Goal: Task Accomplishment & Management: Complete application form

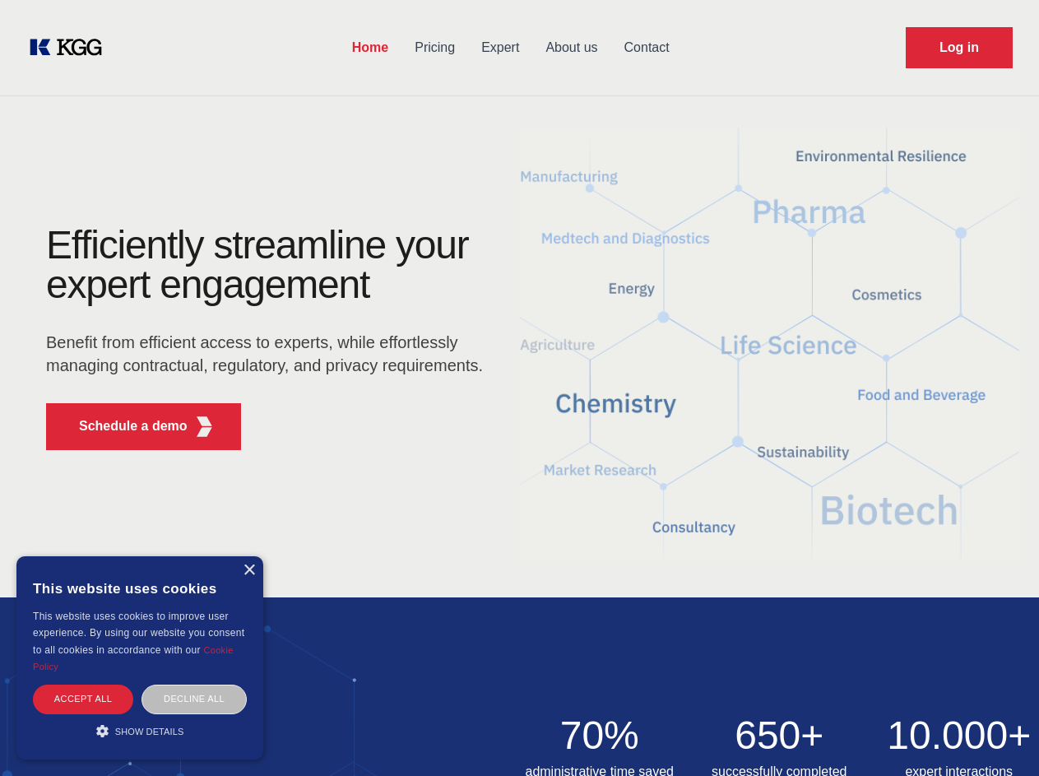
click at [519, 387] on div "Efficiently streamline your expert engagement Benefit from efficient access to …" at bounding box center [270, 344] width 500 height 238
click at [123, 426] on p "Schedule a demo" at bounding box center [133, 426] width 109 height 20
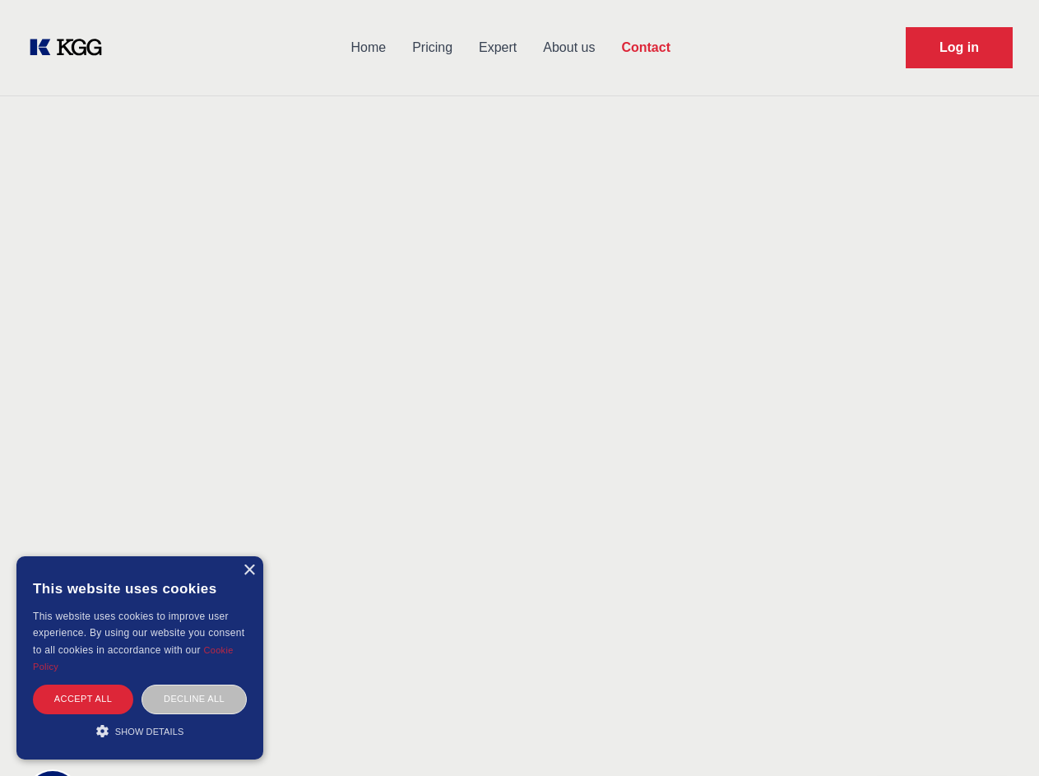
click at [248, 570] on div "× This website uses cookies This website uses cookies to improve user experienc…" at bounding box center [139, 657] width 247 height 203
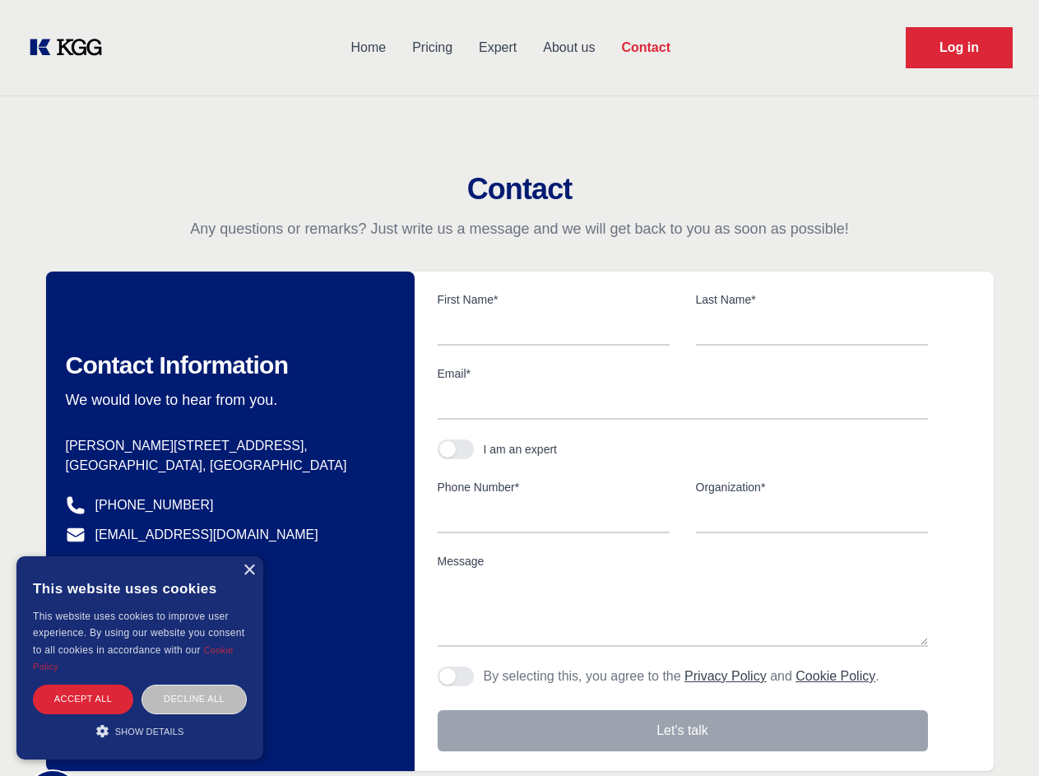
click at [83, 698] on div "Accept all" at bounding box center [83, 698] width 100 height 29
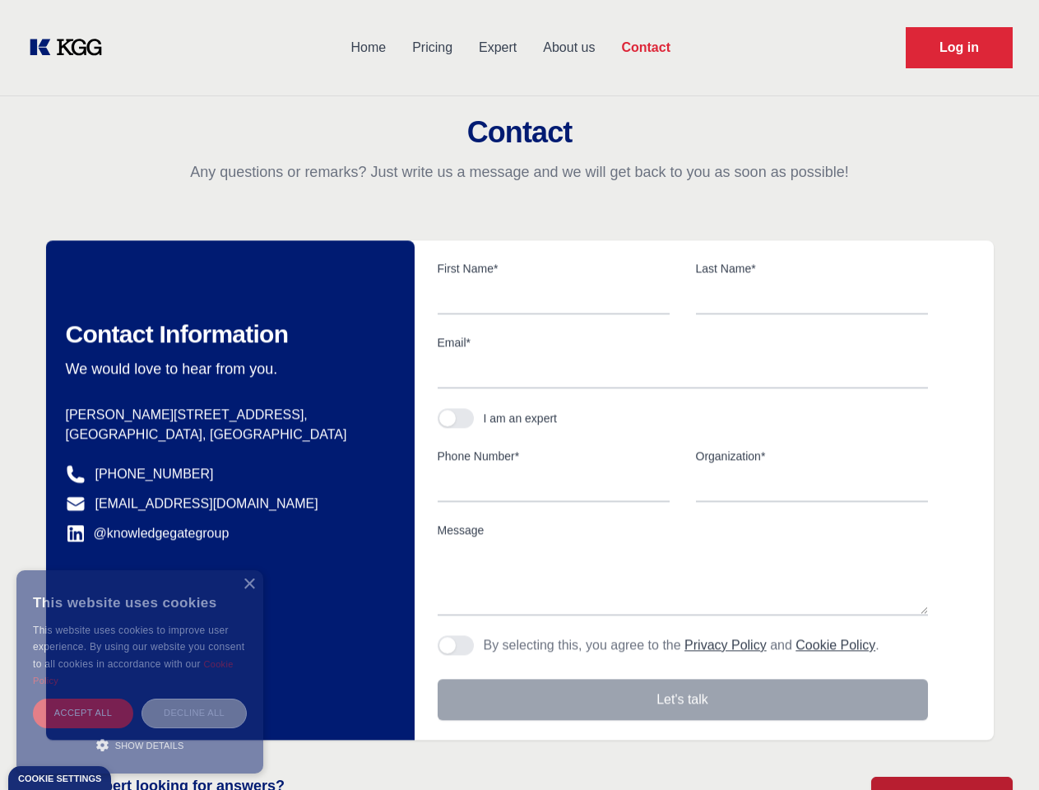
click at [194, 698] on div "Decline all" at bounding box center [193, 712] width 105 height 29
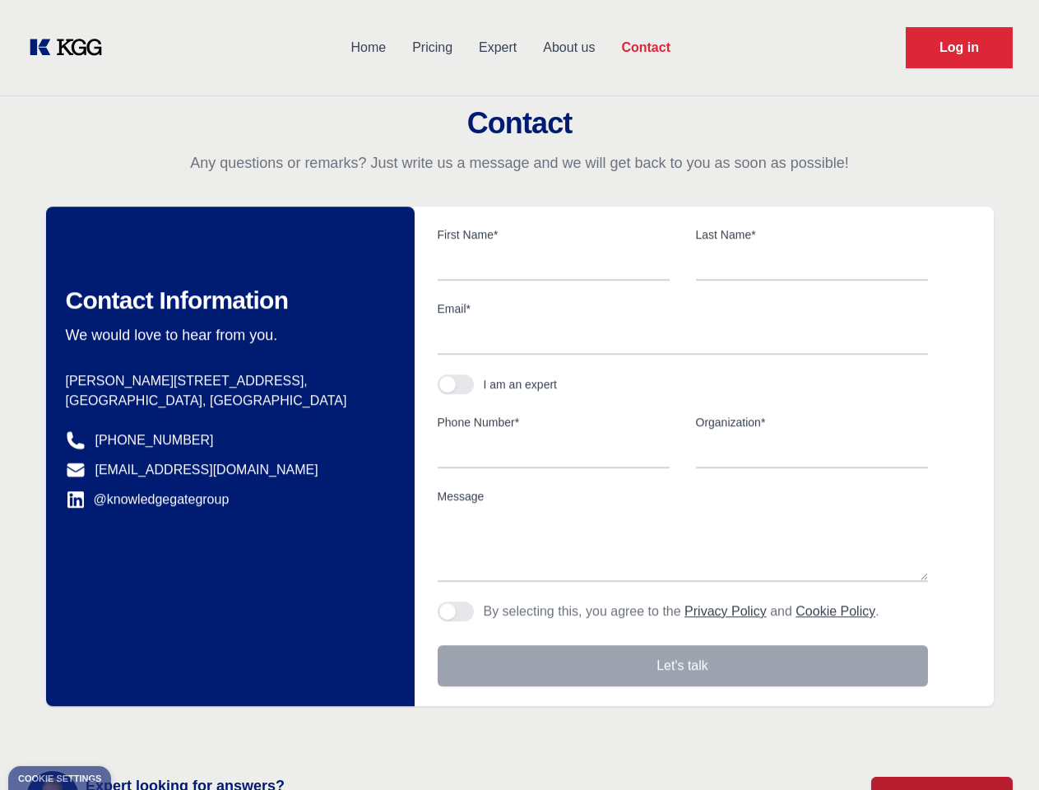
click at [140, 731] on main "Contact Any questions or remarks? Just write us a message and we will get back …" at bounding box center [519, 428] width 1039 height 856
